Goal: Task Accomplishment & Management: Complete application form

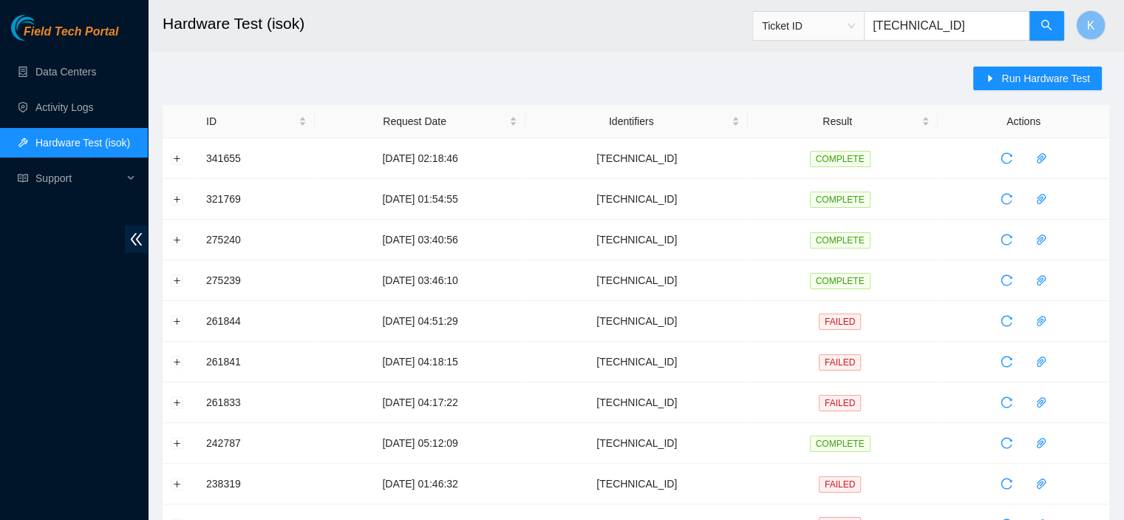
drag, startPoint x: 978, startPoint y: 30, endPoint x: 851, endPoint y: 31, distance: 127.1
click at [851, 31] on span "Ticket ID [TECHNICAL_ID]" at bounding box center [908, 26] width 313 height 30
click at [1036, 81] on span "Run Hardware Test" at bounding box center [1046, 78] width 89 height 16
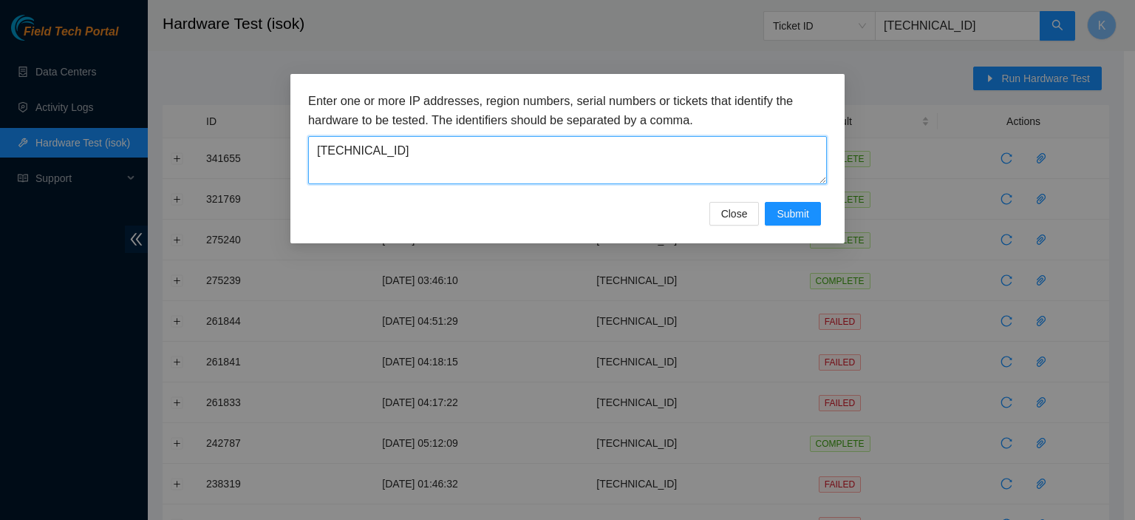
click at [586, 154] on textarea "[TECHNICAL_ID]" at bounding box center [567, 160] width 519 height 48
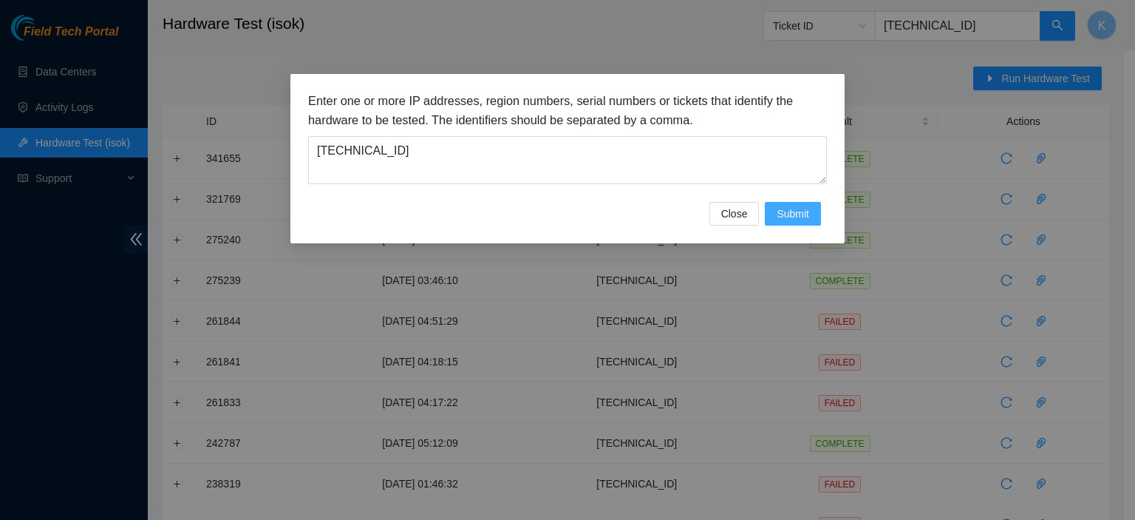
click at [807, 219] on span "Submit" at bounding box center [793, 213] width 33 height 16
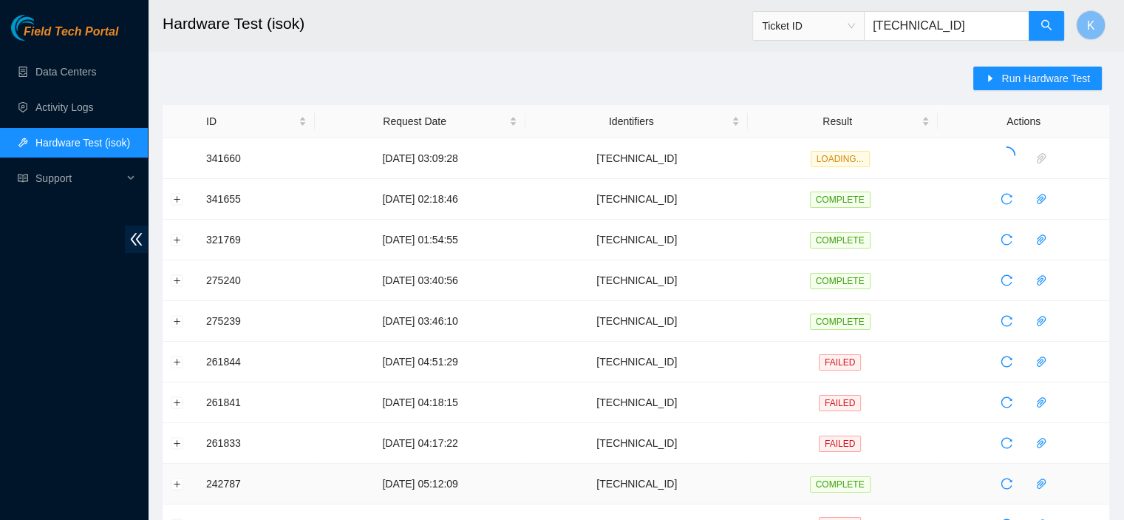
click at [748, 484] on td "[TECHNICAL_ID]" at bounding box center [637, 483] width 222 height 41
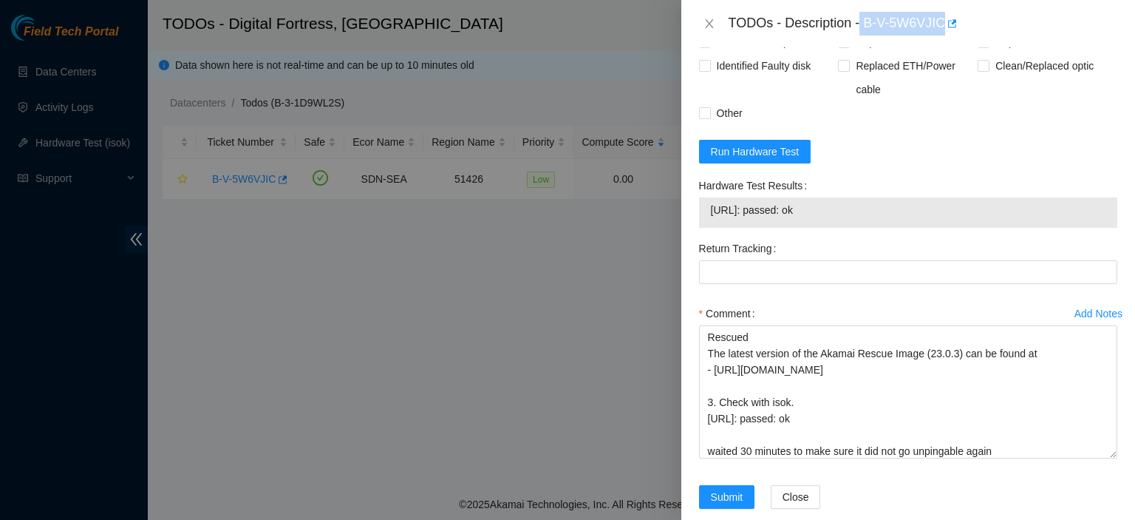
scroll to position [653, 0]
drag, startPoint x: 829, startPoint y: 207, endPoint x: 701, endPoint y: 196, distance: 129.1
click at [701, 196] on div "23.205.114.197: passed: ok" at bounding box center [908, 210] width 418 height 30
copy tbody "23.205.114.197: passed: ok"
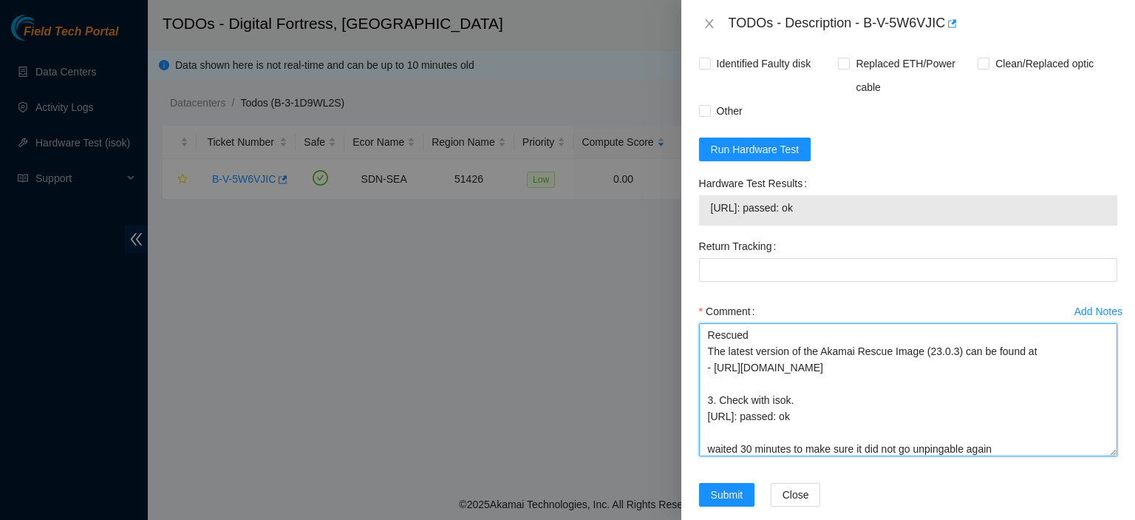
click at [1040, 449] on textarea "kbbyrne23@gmail.com - atg has completed your request (B-V-5WALERH) Message from…" at bounding box center [908, 389] width 418 height 133
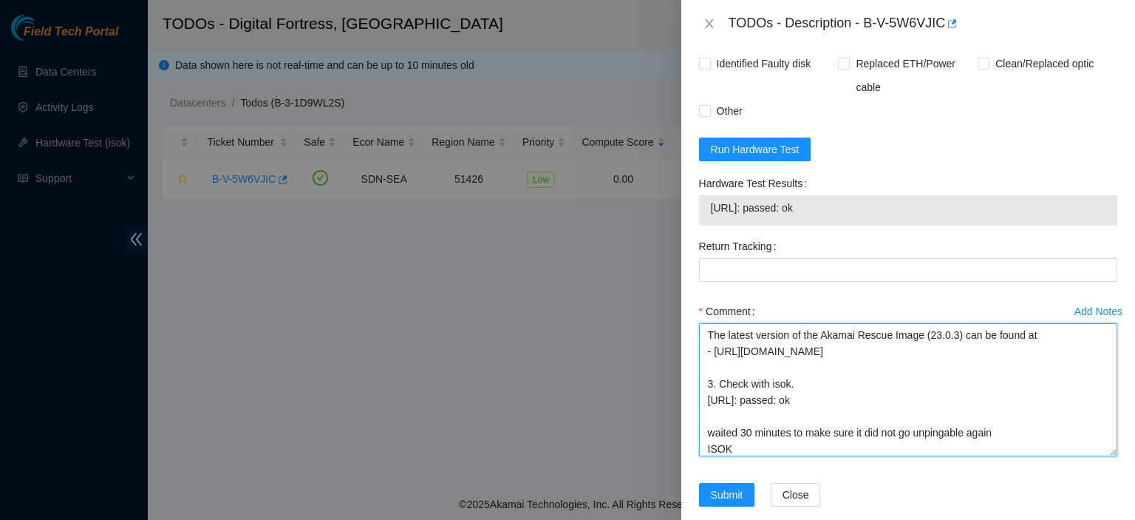
scroll to position [179, 0]
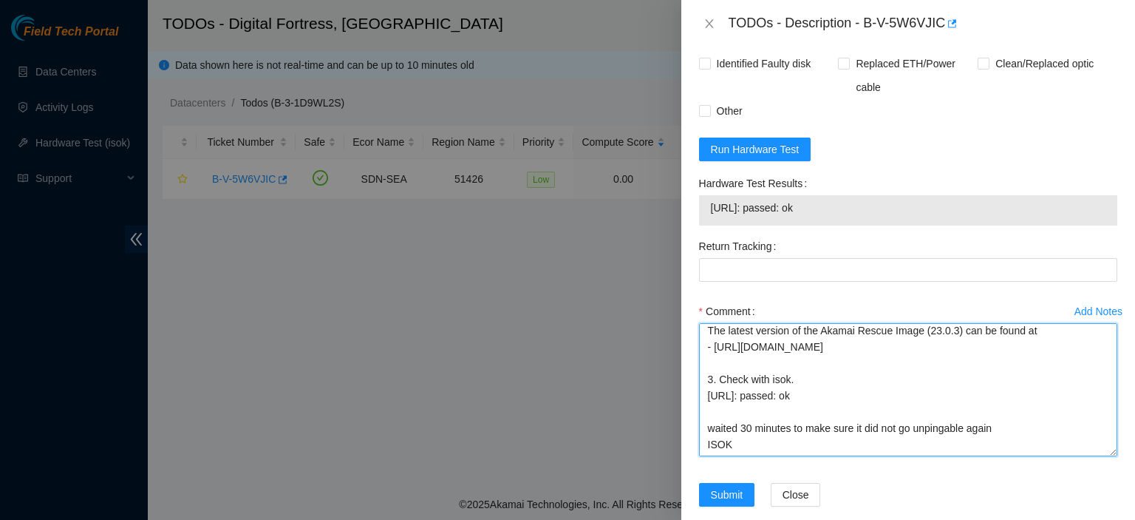
paste textarea "23.205.114.197: passed: ok"
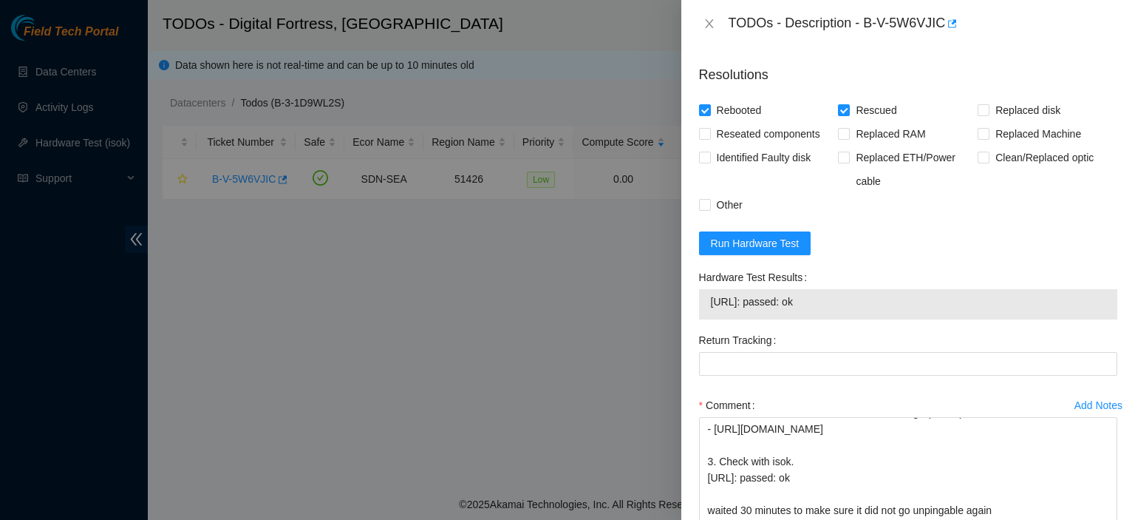
scroll to position [673, 0]
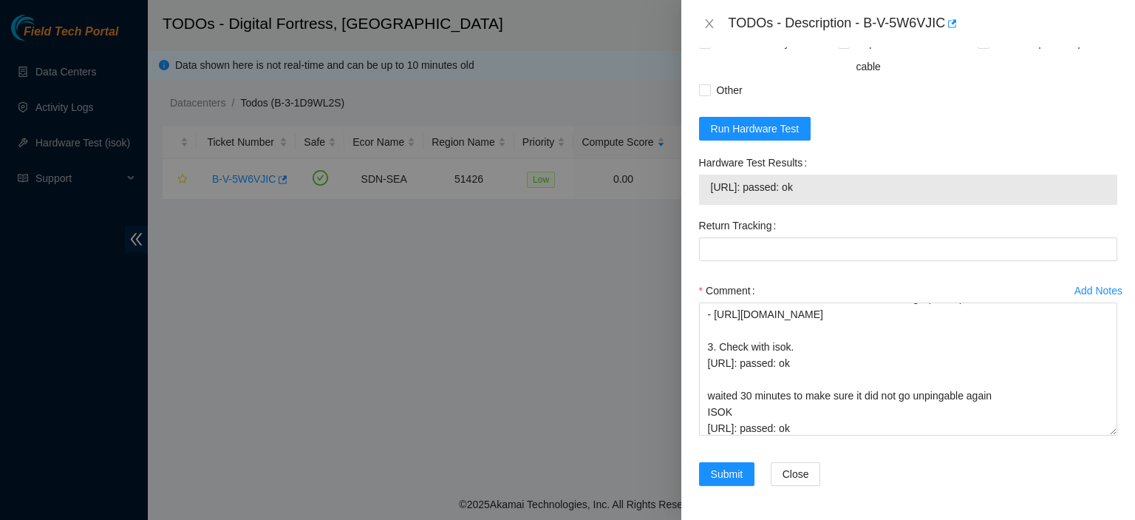
click at [1067, 72] on div "Clean/Replaced optic" at bounding box center [1048, 54] width 140 height 47
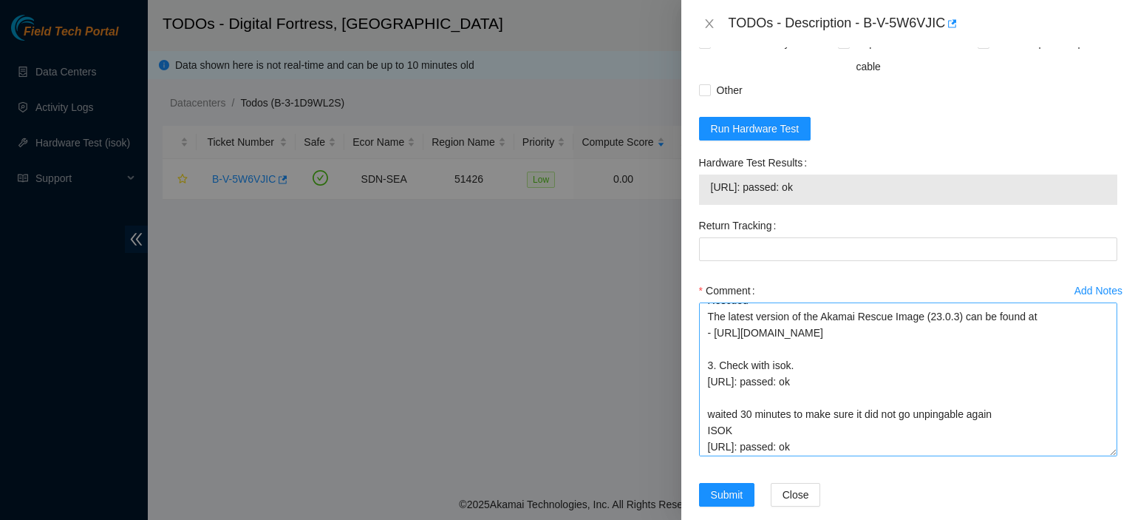
drag, startPoint x: 1101, startPoint y: 426, endPoint x: 1101, endPoint y: 449, distance: 23.7
click at [1101, 449] on textarea "kbbyrne23@gmail.com - atg has completed your request (B-V-5WALERH) Message from…" at bounding box center [908, 379] width 418 height 154
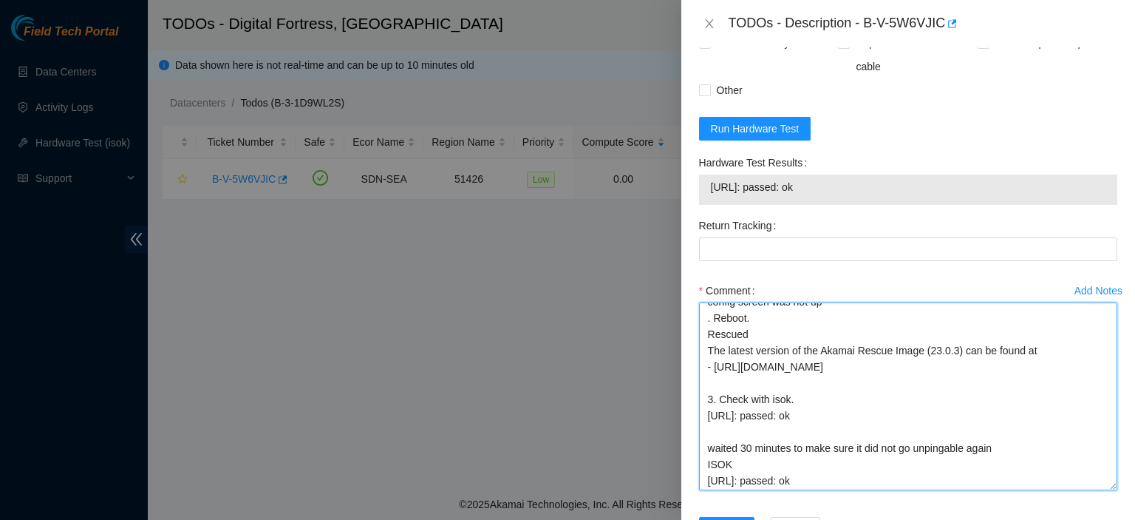
drag, startPoint x: 1099, startPoint y: 449, endPoint x: 1106, endPoint y: 486, distance: 36.8
click at [1106, 486] on textarea "kbbyrne23@gmail.com - atg has completed your request (B-V-5WALERH) Message from…" at bounding box center [908, 396] width 418 height 188
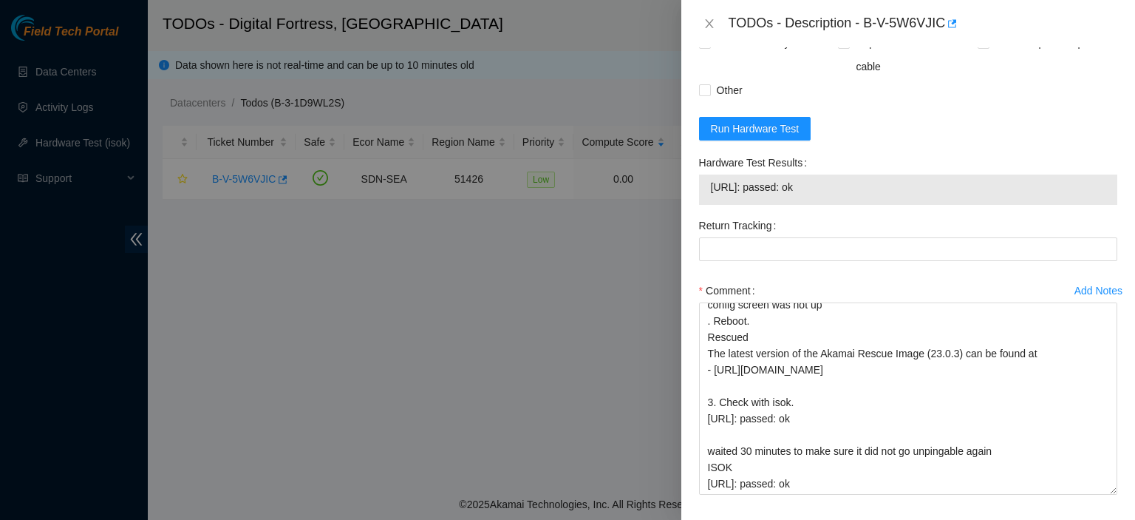
scroll to position [732, 0]
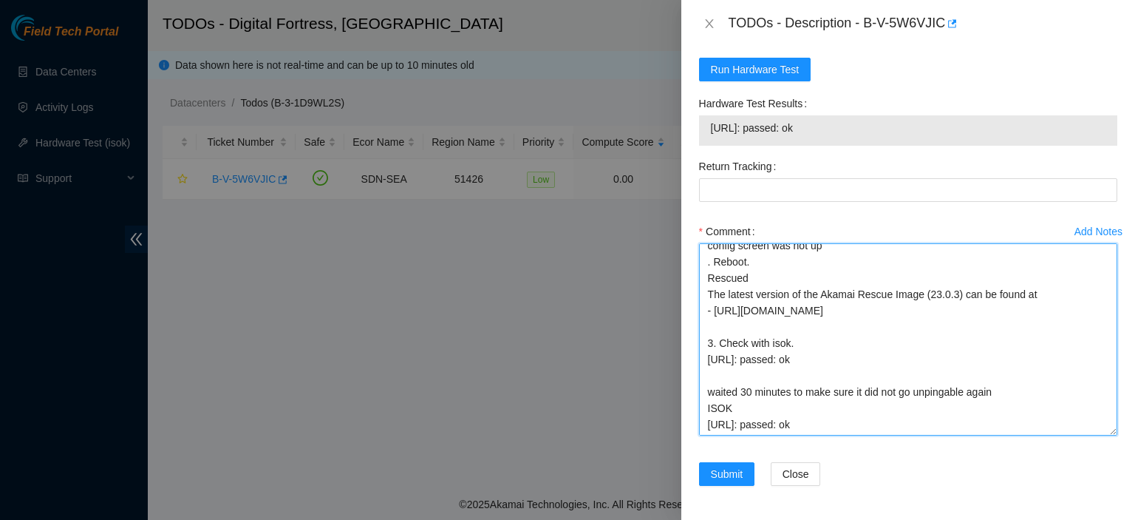
click at [923, 421] on textarea "kbbyrne23@gmail.com - atg has completed your request (B-V-5WALERH) Message from…" at bounding box center [908, 339] width 418 height 192
type textarea "kbbyrne23@gmail.com - atg has completed your request (B-V-5WALERH) Message from…"
click at [939, 369] on textarea "kbbyrne23@gmail.com - atg has completed your request (B-V-5WALERH) Message from…" at bounding box center [908, 339] width 418 height 192
drag, startPoint x: 939, startPoint y: 369, endPoint x: 1025, endPoint y: 315, distance: 101.3
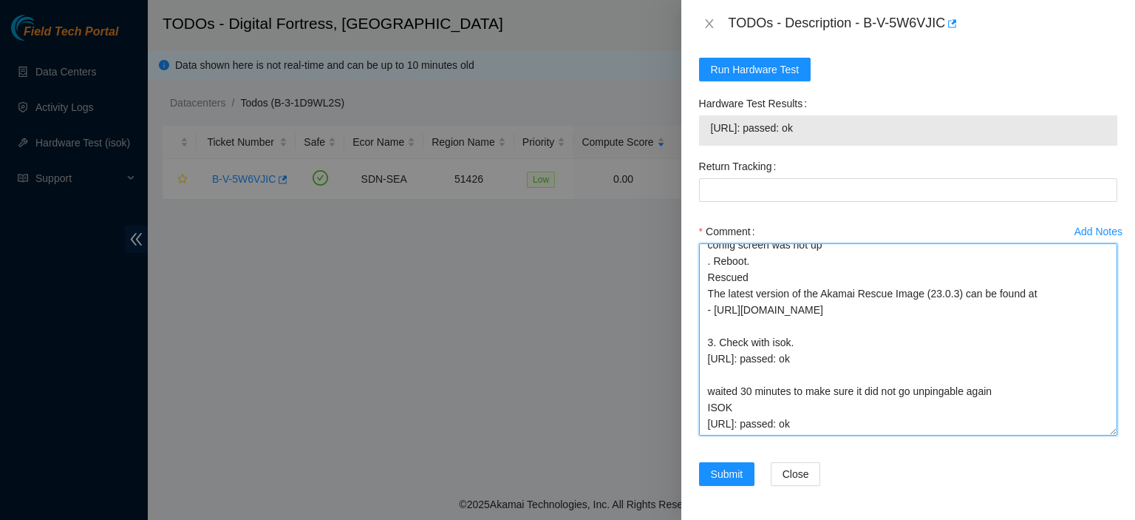
click at [1025, 315] on textarea "kbbyrne23@gmail.com - atg has completed your request (B-V-5WALERH) Message from…" at bounding box center [908, 339] width 418 height 192
